Goal: Consume media (video, audio)

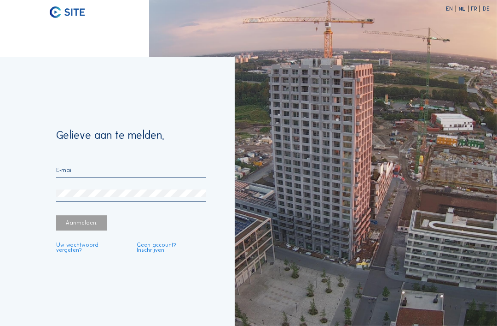
click at [81, 173] on input "email" at bounding box center [131, 170] width 150 height 6
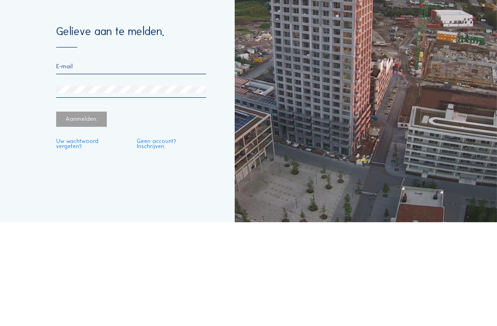
type input "[EMAIL_ADDRESS][DOMAIN_NAME]"
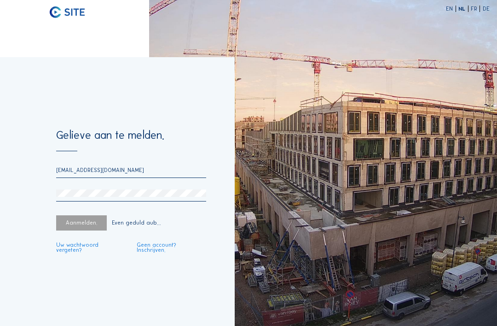
click at [78, 215] on div "Aanmelden." at bounding box center [81, 222] width 51 height 15
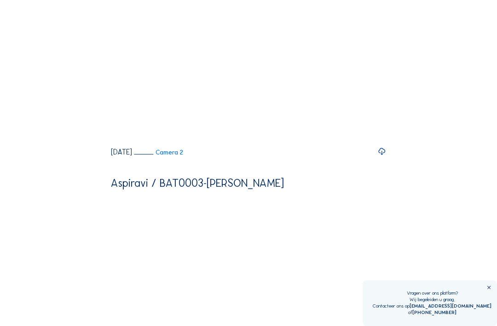
scroll to position [0, 0]
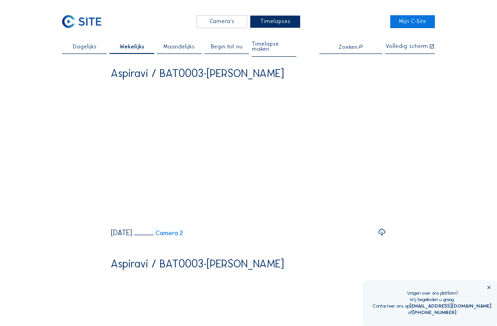
click at [117, 222] on icon at bounding box center [117, 217] width 8 height 9
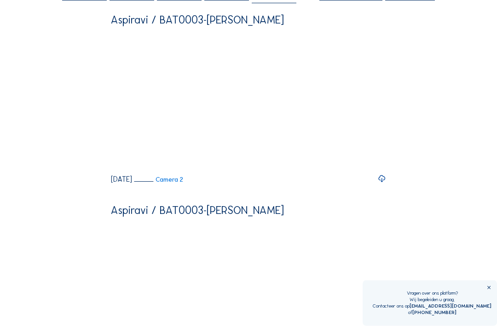
scroll to position [53, 0]
click at [128, 183] on div "[DATE]" at bounding box center [121, 179] width 21 height 7
click at [183, 183] on link "Camera 2" at bounding box center [158, 179] width 49 height 6
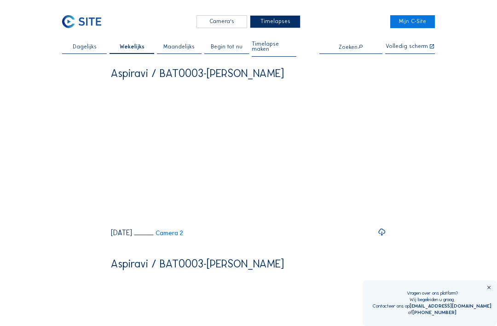
click at [131, 50] on span "Wekelijks" at bounding box center [132, 47] width 25 height 6
click at [113, 223] on div at bounding box center [117, 218] width 12 height 12
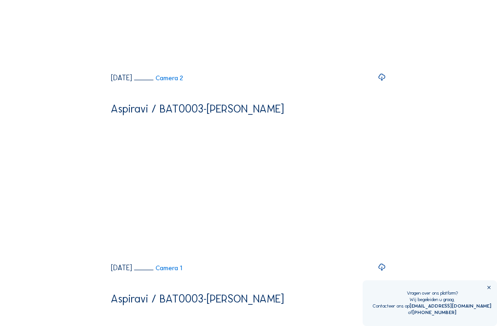
scroll to position [163, 0]
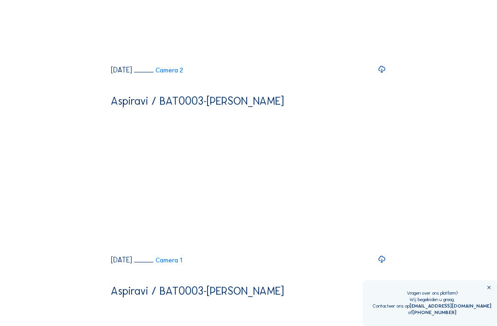
click at [118, 250] on icon at bounding box center [117, 244] width 8 height 9
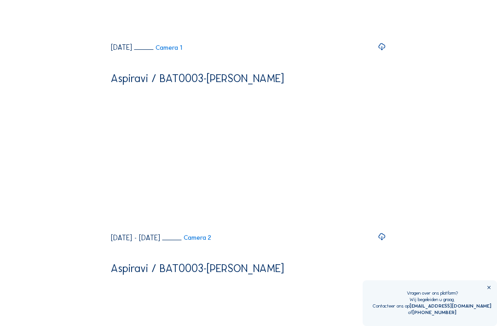
scroll to position [375, 0]
click at [116, 227] on icon at bounding box center [117, 221] width 8 height 9
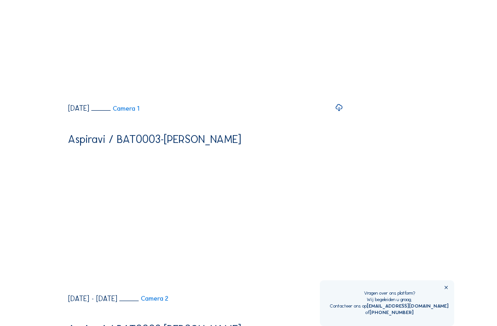
scroll to position [328, 0]
